Goal: Information Seeking & Learning: Learn about a topic

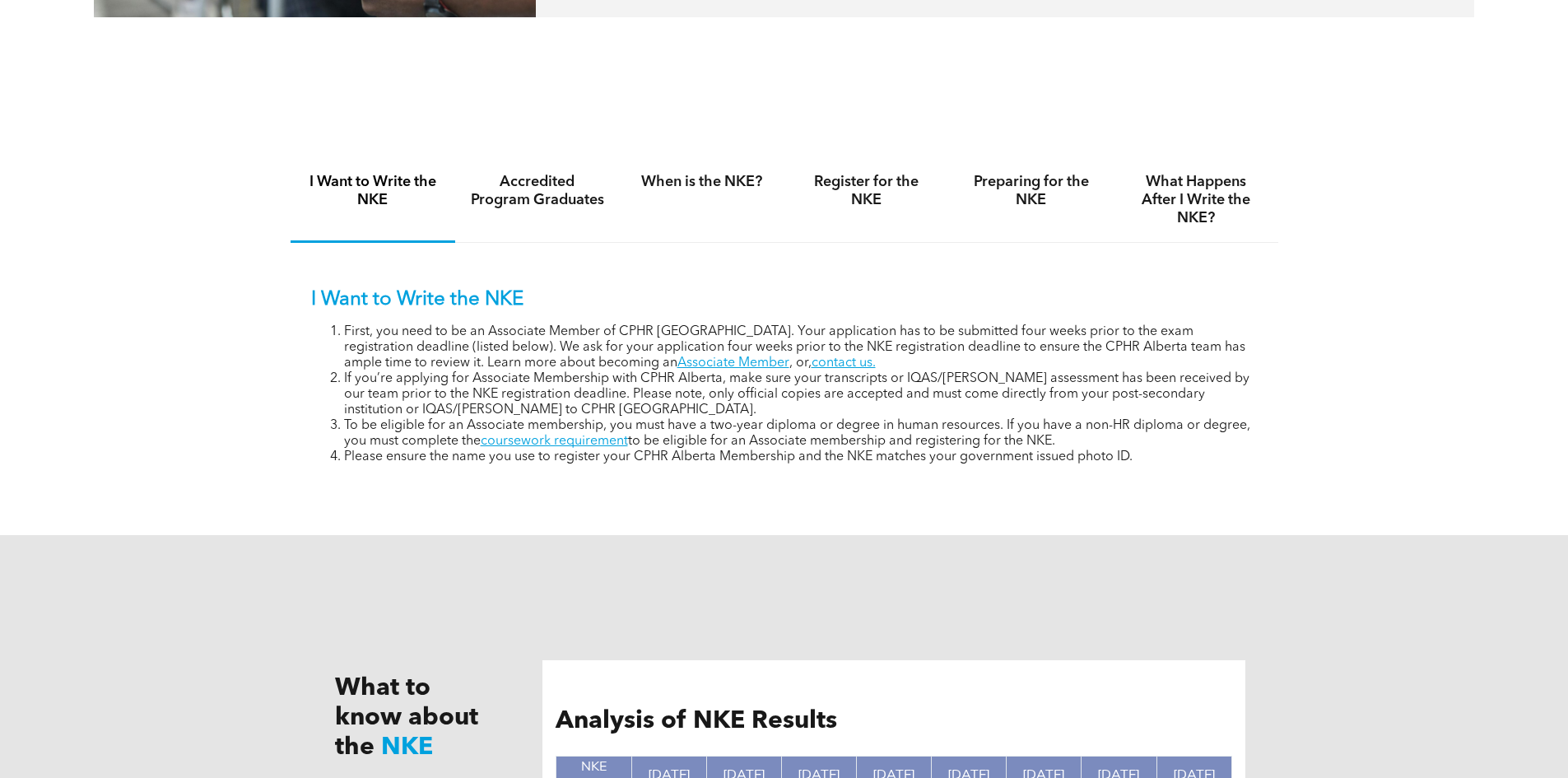
scroll to position [1071, 0]
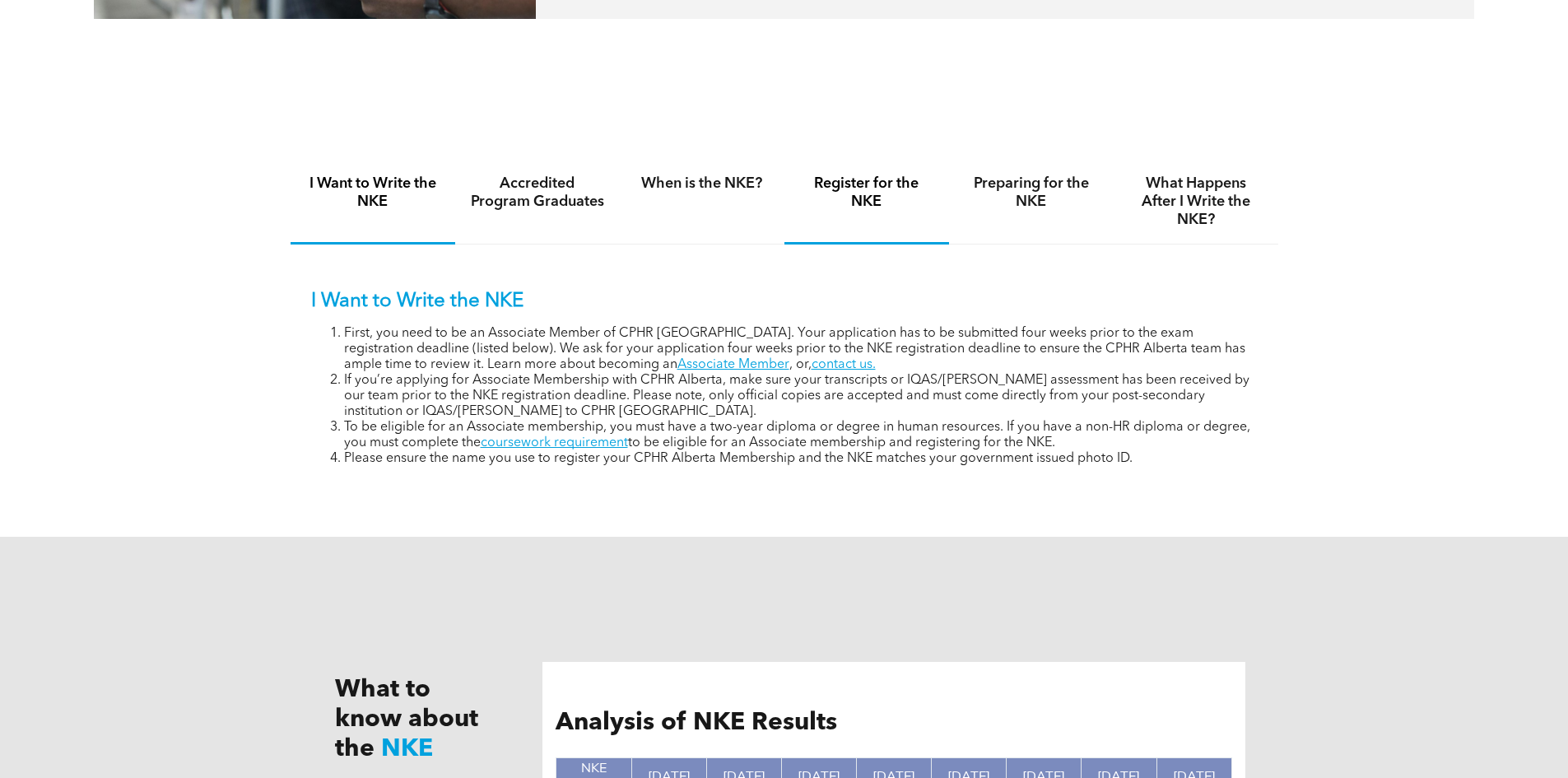
click at [836, 196] on h4 "Register for the NKE" at bounding box center [867, 193] width 135 height 36
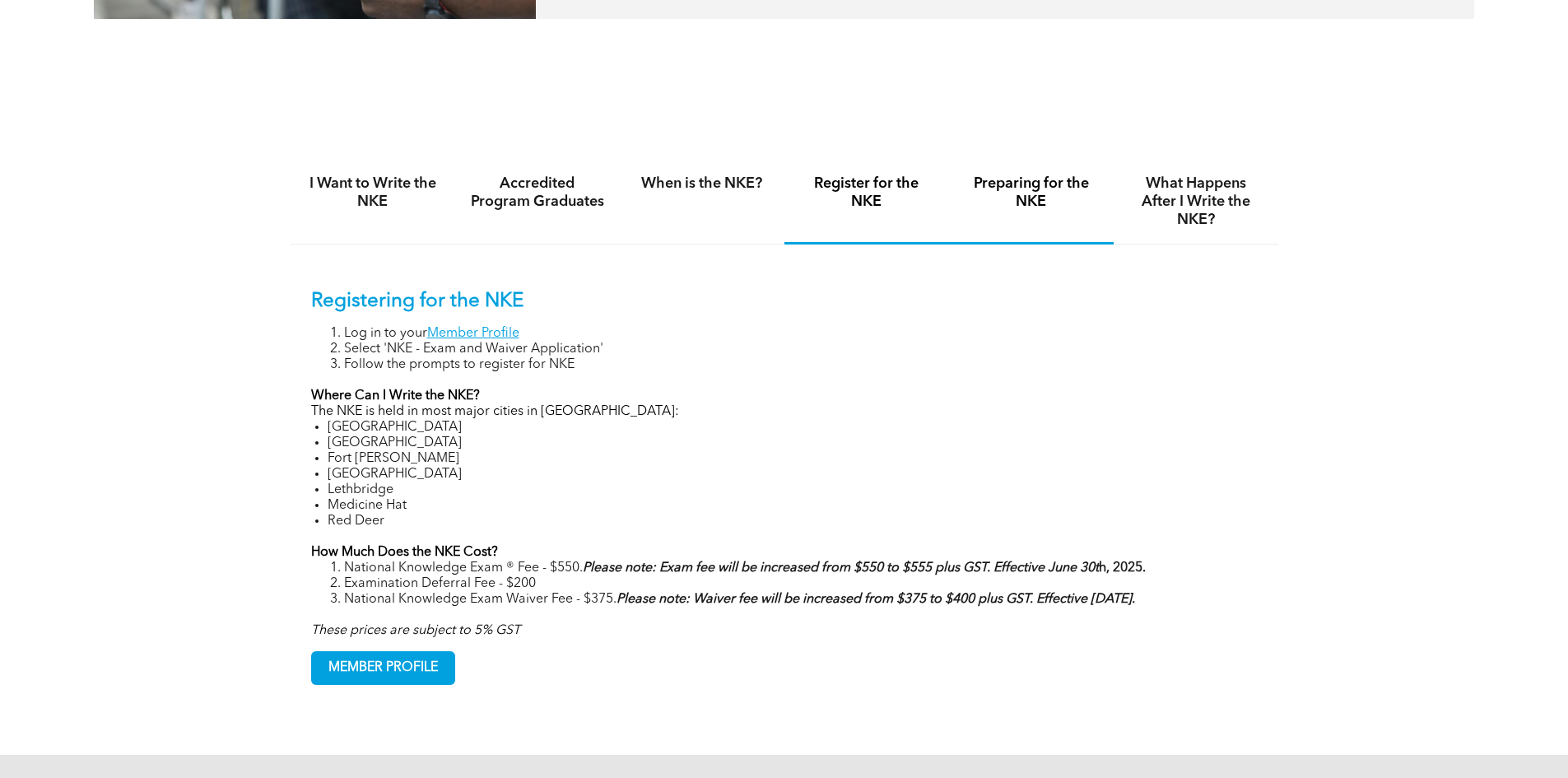
drag, startPoint x: 1105, startPoint y: 204, endPoint x: 1094, endPoint y: 209, distance: 12.1
click at [1105, 204] on div "Preparing for the NKE" at bounding box center [1032, 202] width 165 height 85
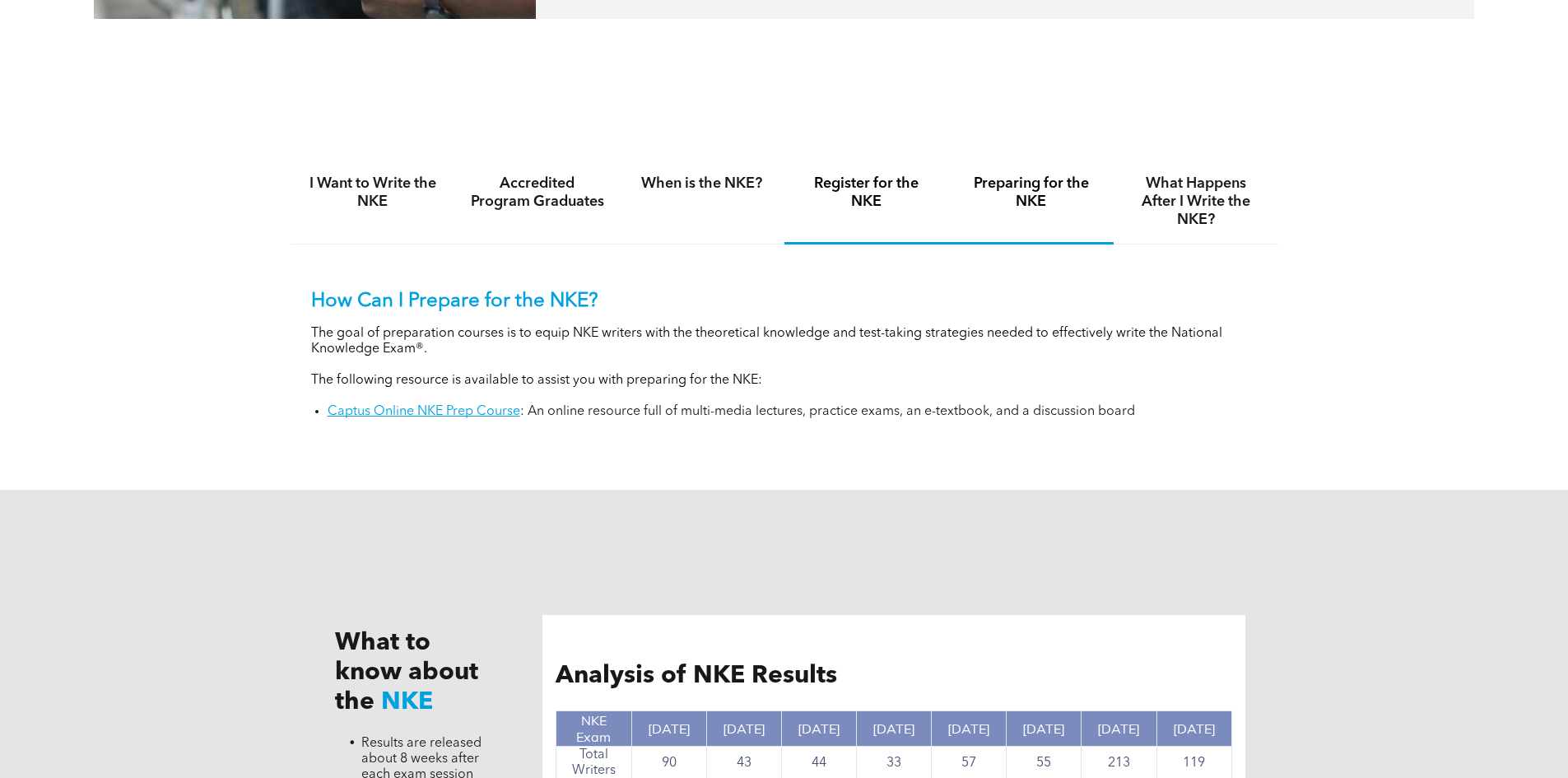
click at [875, 195] on h4 "Register for the NKE" at bounding box center [867, 193] width 135 height 36
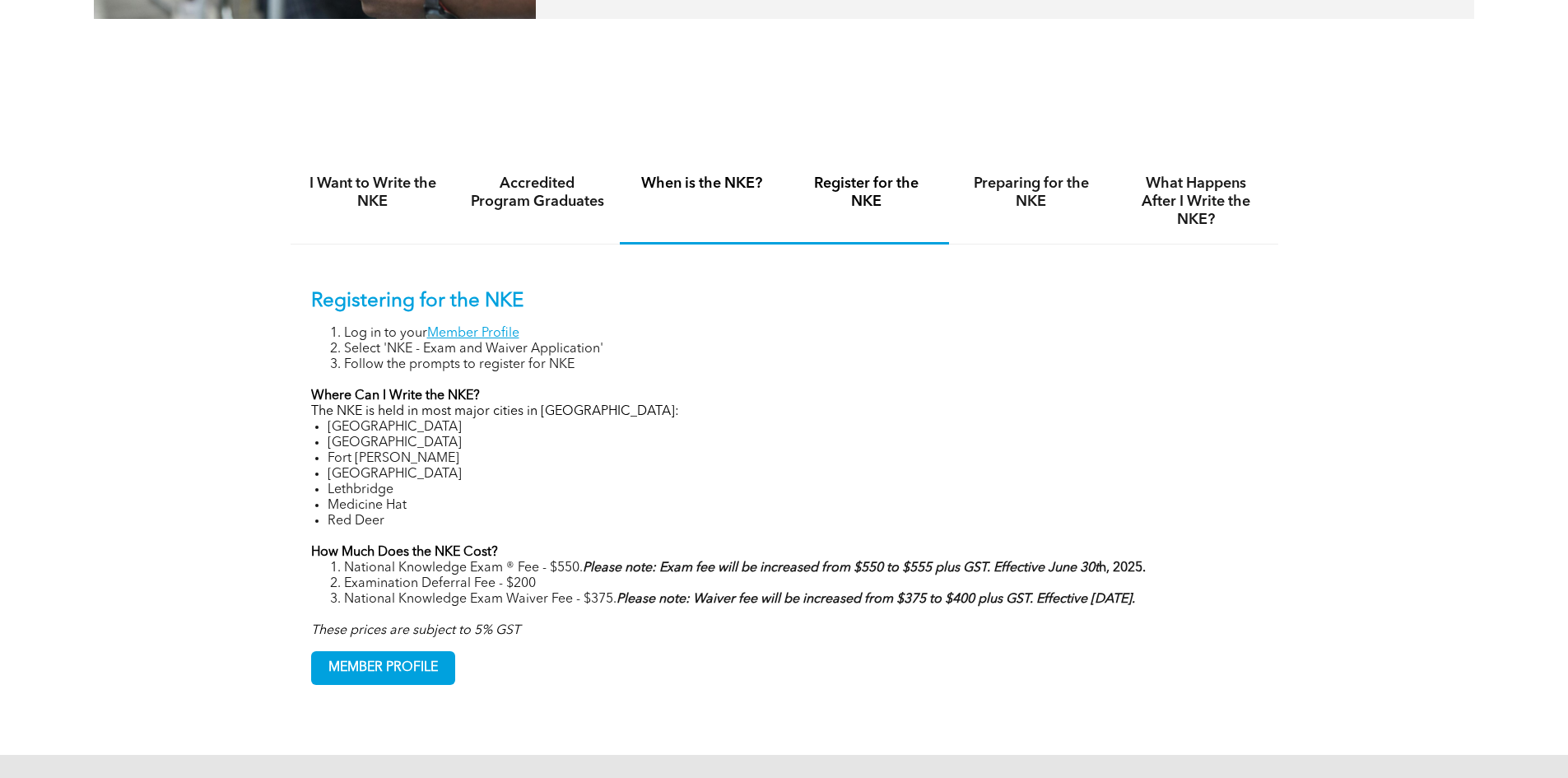
click at [723, 198] on div "When is the NKE?" at bounding box center [702, 202] width 165 height 85
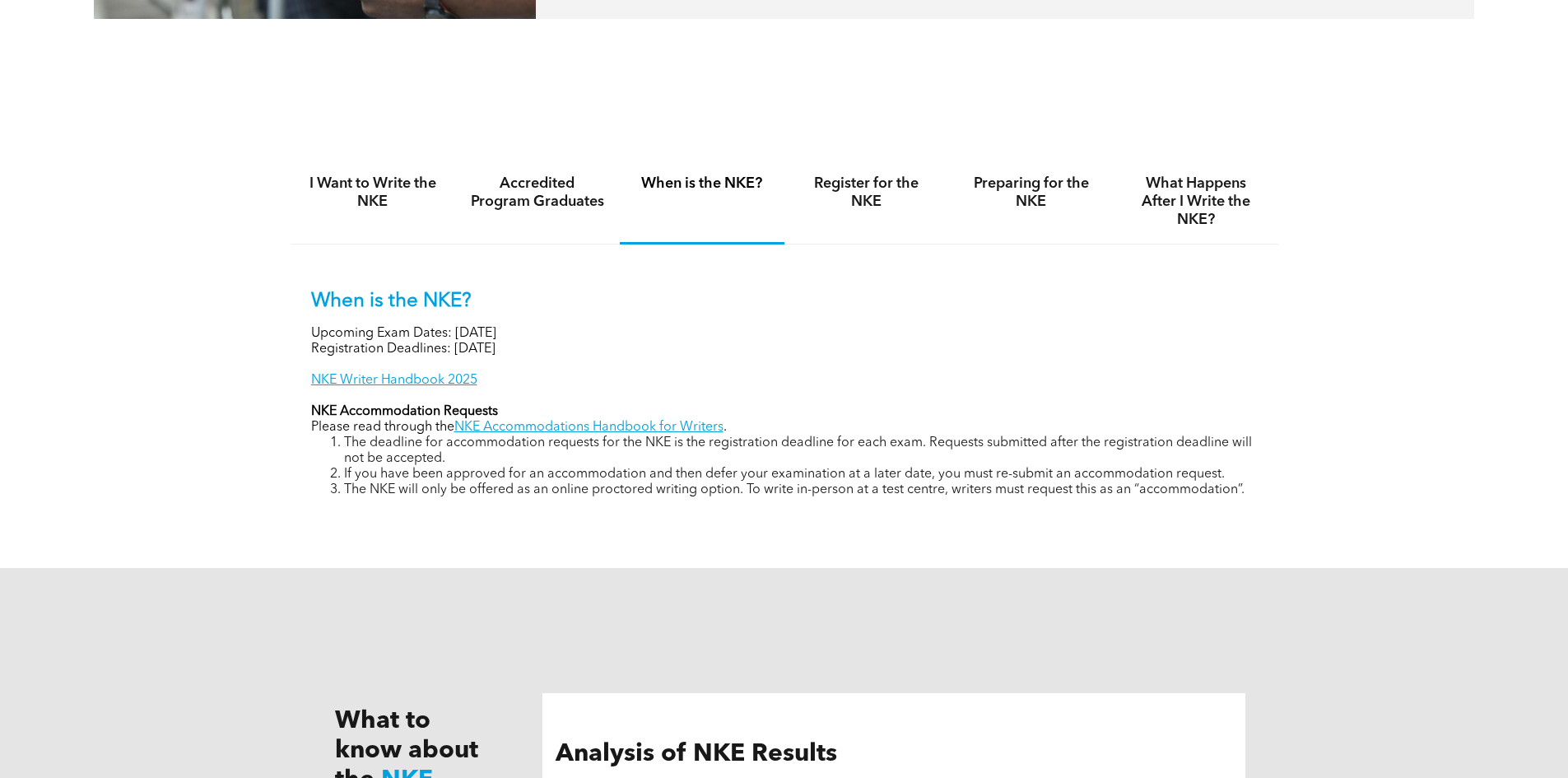
drag, startPoint x: 464, startPoint y: 332, endPoint x: 605, endPoint y: 337, distance: 141.1
click at [605, 337] on div "When is the NKE? Upcoming Exam Dates: November 6, 2025 Registration Deadlines: …" at bounding box center [784, 394] width 947 height 209
click at [568, 336] on p "Upcoming Exam Dates: [DATE]" at bounding box center [784, 334] width 947 height 16
click at [372, 373] on link "NKE Writer Handbook 2025" at bounding box center [394, 380] width 166 height 13
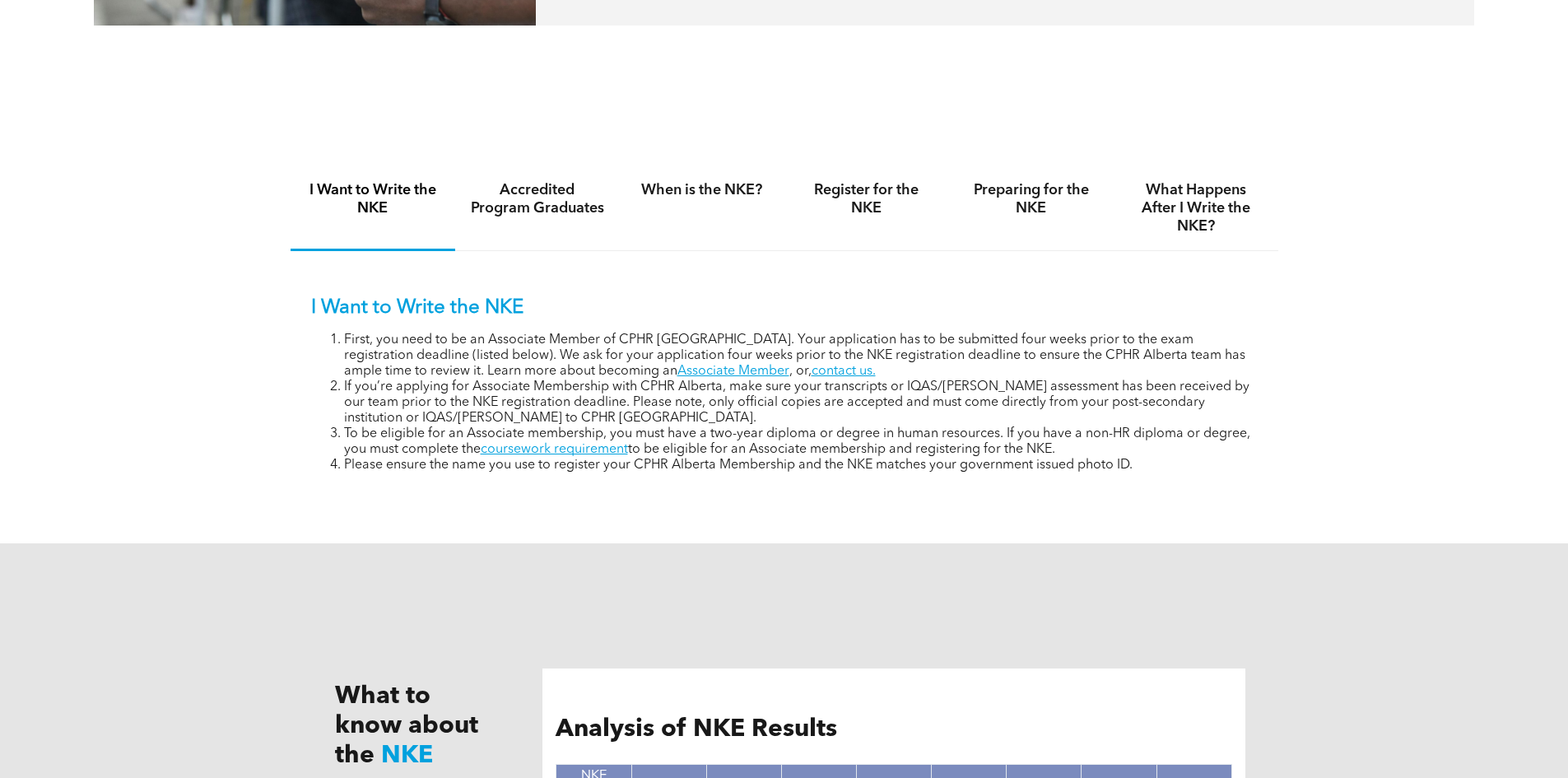
scroll to position [1236, 0]
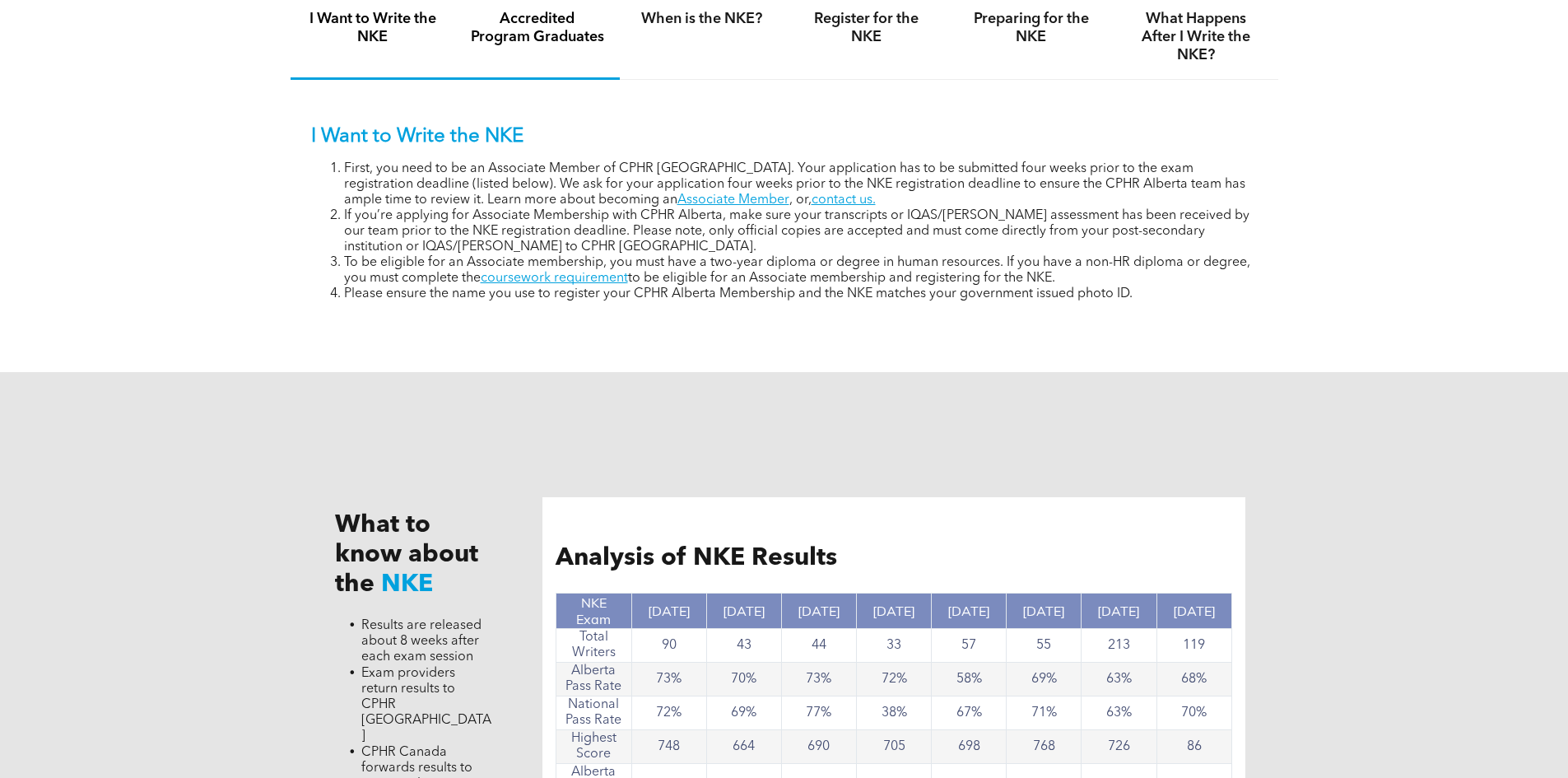
click at [548, 50] on div "Accredited Program Graduates" at bounding box center [537, 37] width 165 height 85
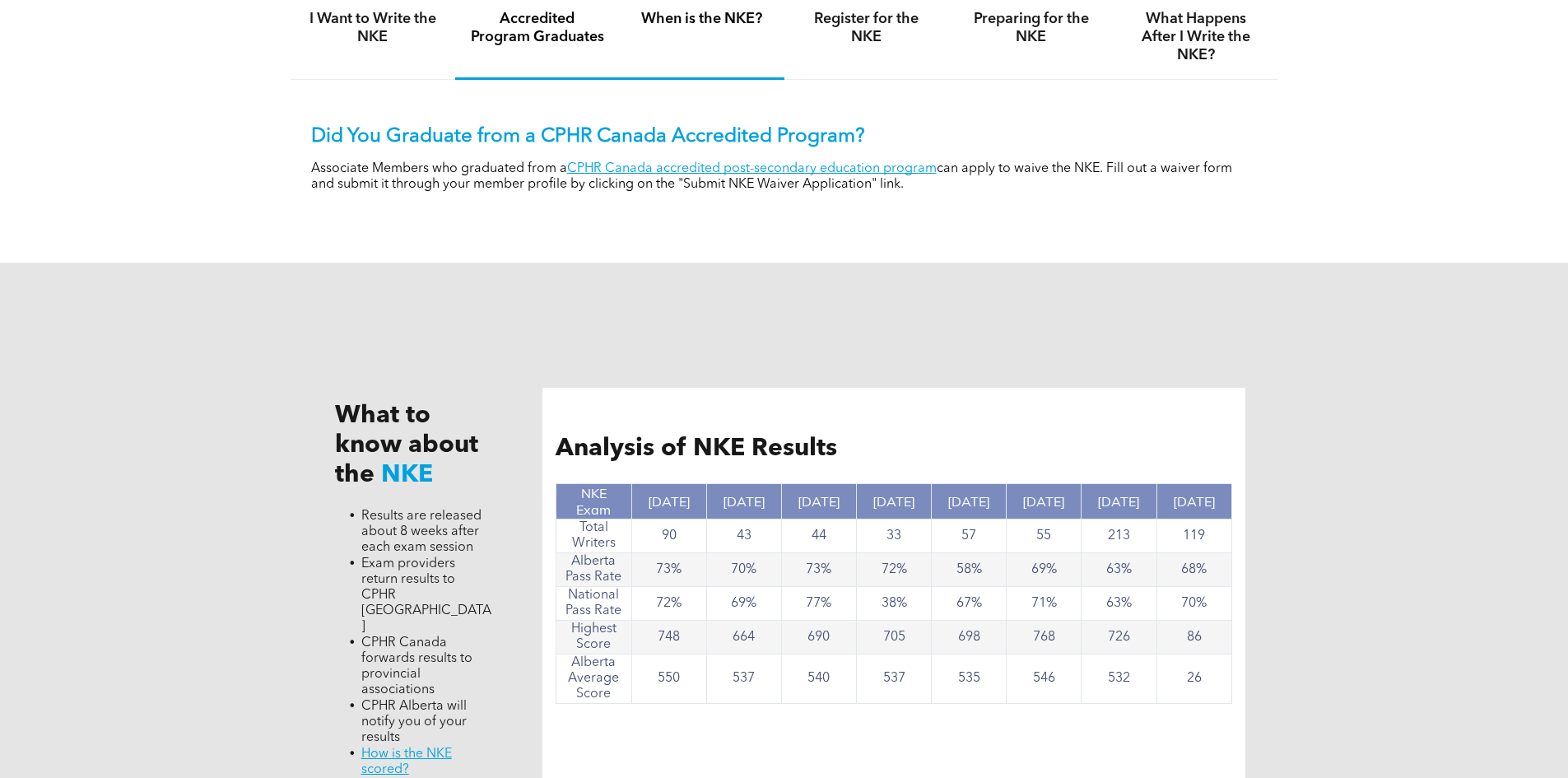
click at [715, 56] on div "When is the NKE?" at bounding box center [702, 37] width 165 height 85
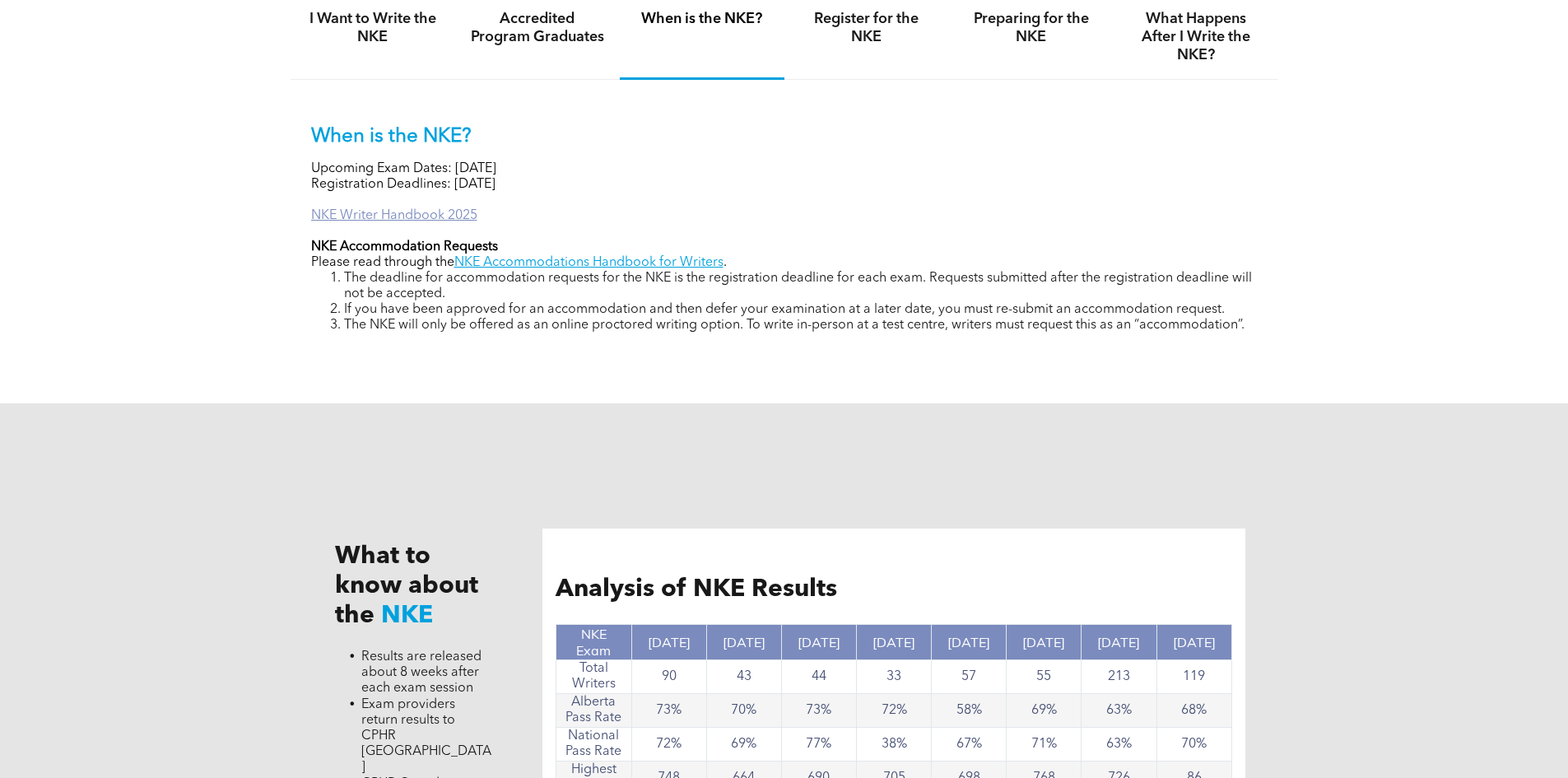
click at [428, 213] on link "NKE Writer Handbook 2025" at bounding box center [394, 216] width 166 height 13
